Goal: Task Accomplishment & Management: Manage account settings

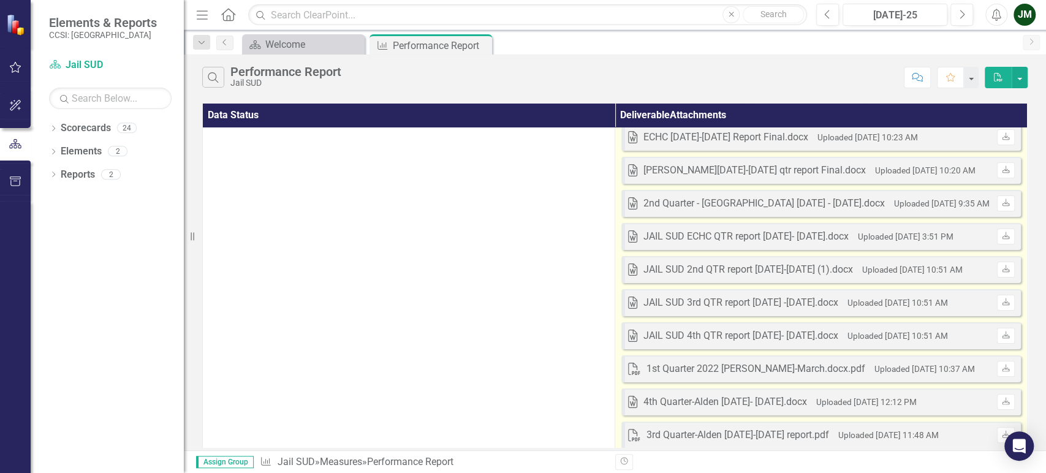
scroll to position [127, 0]
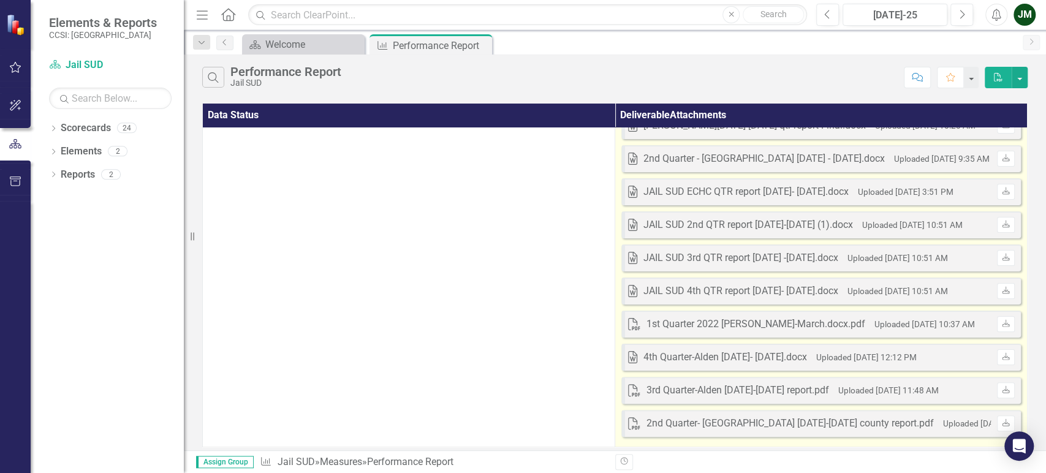
click at [662, 433] on td "Excel Jail SUD Clearpoint report 2025.xlsx Uploaded [DATE] 10:03 AM Download Ex…" at bounding box center [821, 228] width 412 height 438
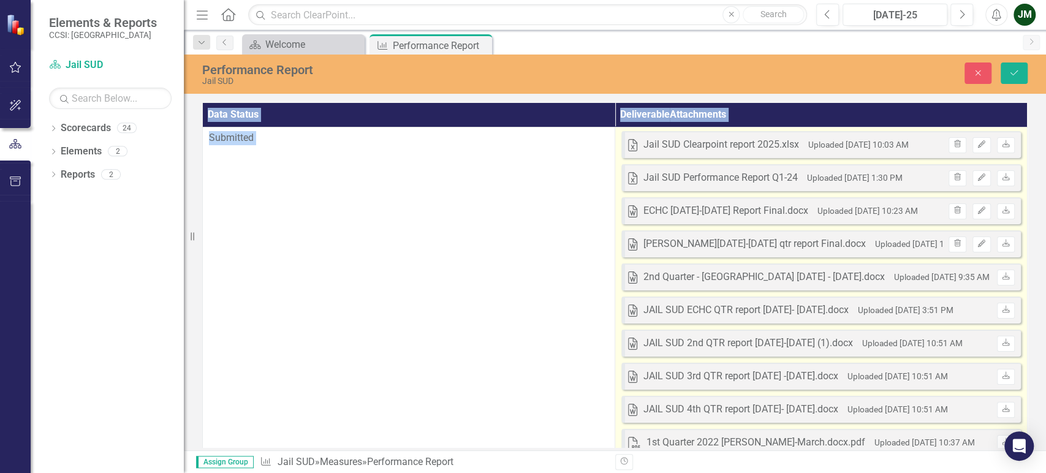
scroll to position [196, 0]
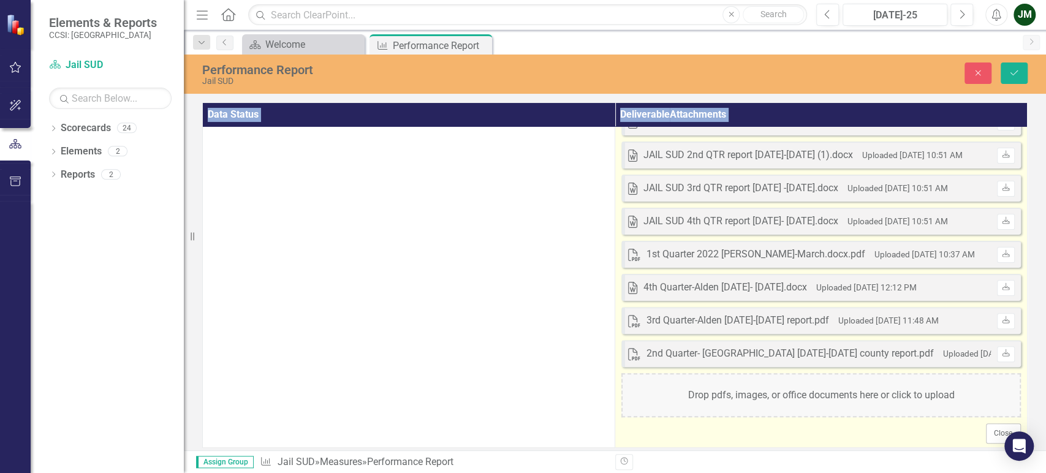
click at [763, 383] on div "Drop pdfs, images, or office documents here or click to upload" at bounding box center [820, 395] width 399 height 44
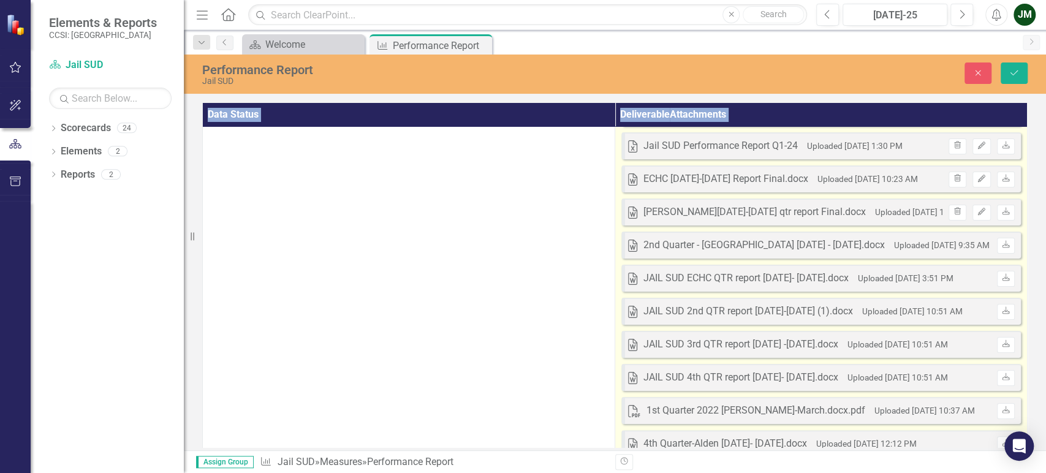
scroll to position [0, 0]
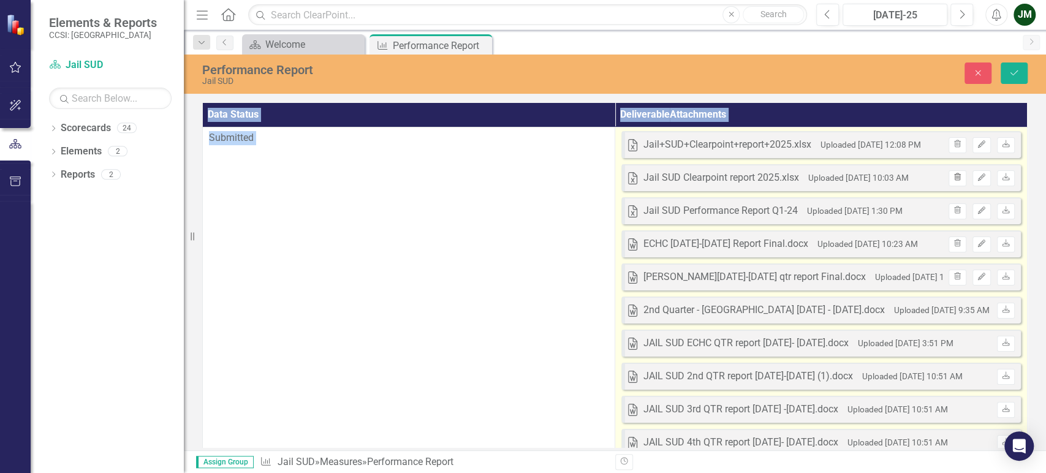
click at [954, 180] on icon "Trash" at bounding box center [957, 177] width 9 height 7
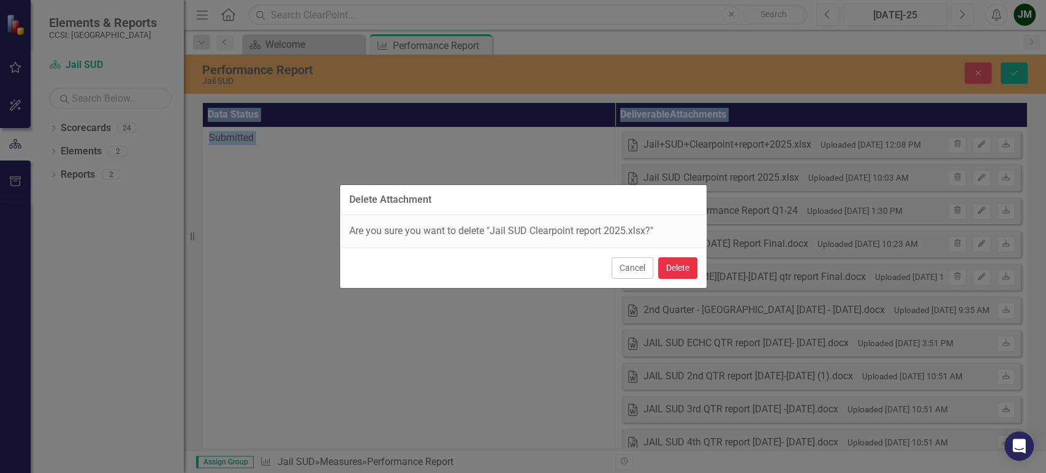
click at [678, 266] on button "Delete" at bounding box center [677, 267] width 39 height 21
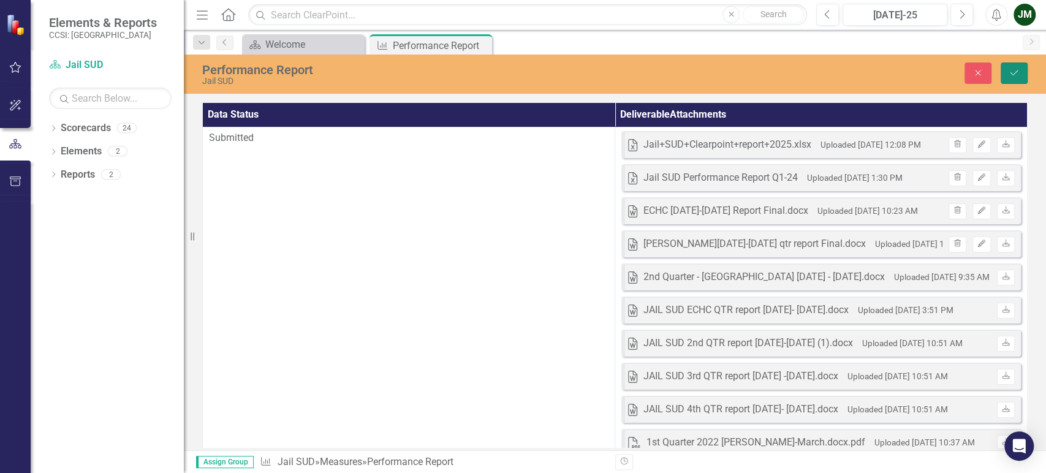
click at [1016, 71] on icon "Save" at bounding box center [1013, 73] width 11 height 9
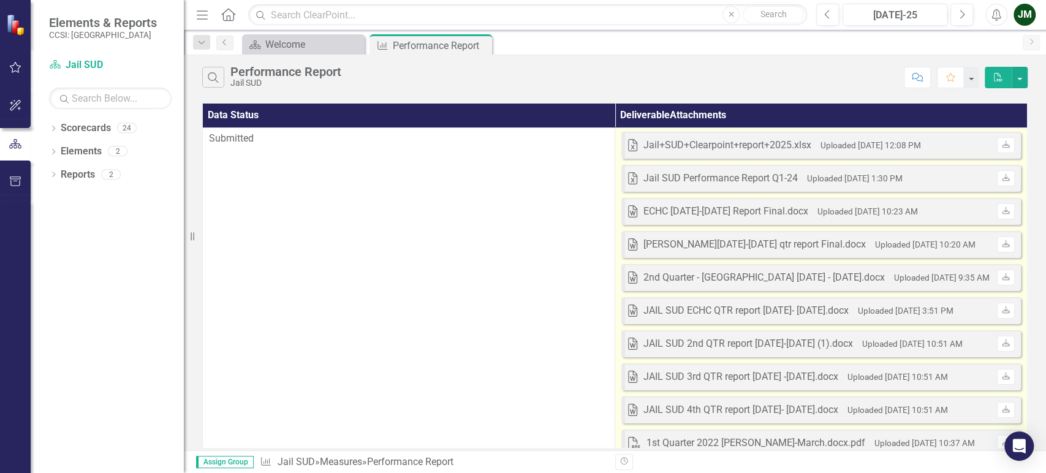
click at [706, 146] on div "Jail+SUD+Clearpoint+report+2025.xlsx" at bounding box center [727, 145] width 168 height 14
click at [1001, 143] on icon "Download" at bounding box center [1005, 145] width 9 height 7
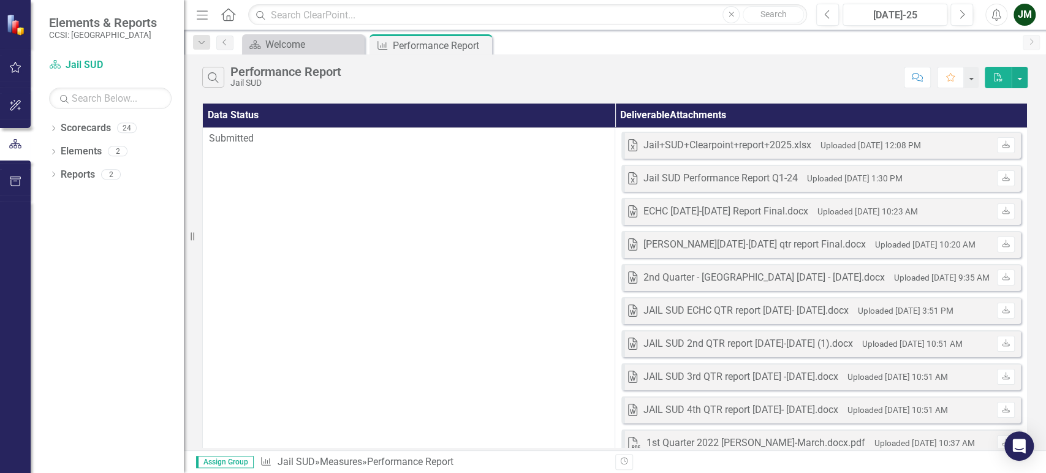
click at [1014, 13] on div "JM" at bounding box center [1024, 15] width 22 height 22
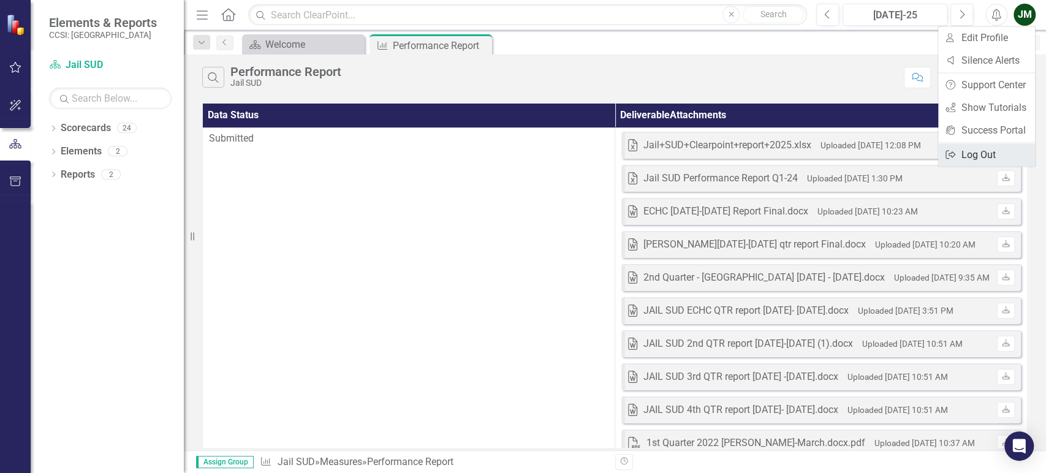
click at [984, 152] on link "Logout Log Out" at bounding box center [986, 154] width 97 height 23
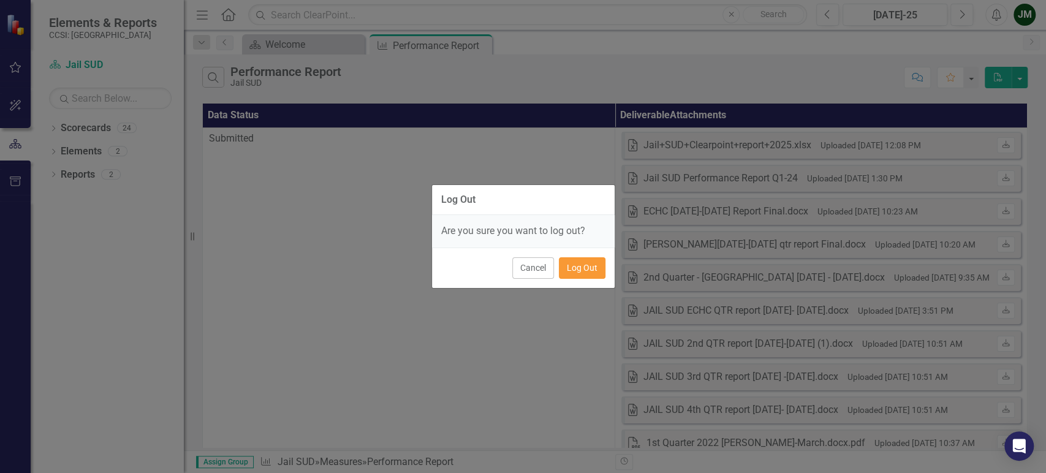
click at [586, 274] on button "Log Out" at bounding box center [582, 267] width 47 height 21
